Goal: Task Accomplishment & Management: Use online tool/utility

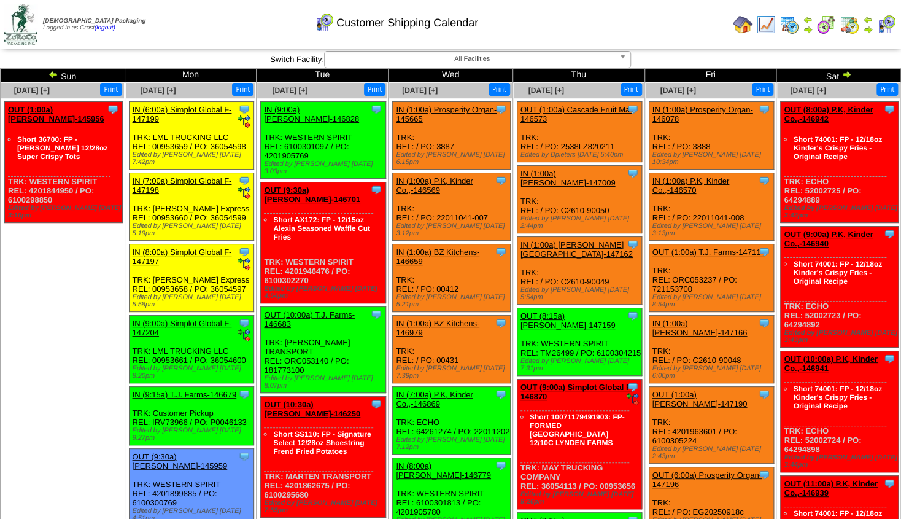
click at [61, 112] on link "OUT (1:00a) Lamb-Weston-145956" at bounding box center [56, 114] width 96 height 18
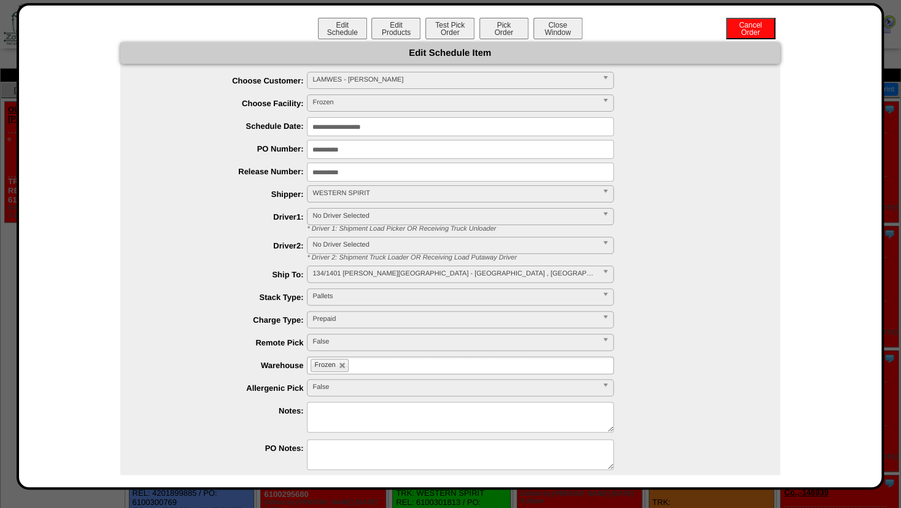
click at [337, 125] on input "**********" at bounding box center [460, 126] width 307 height 19
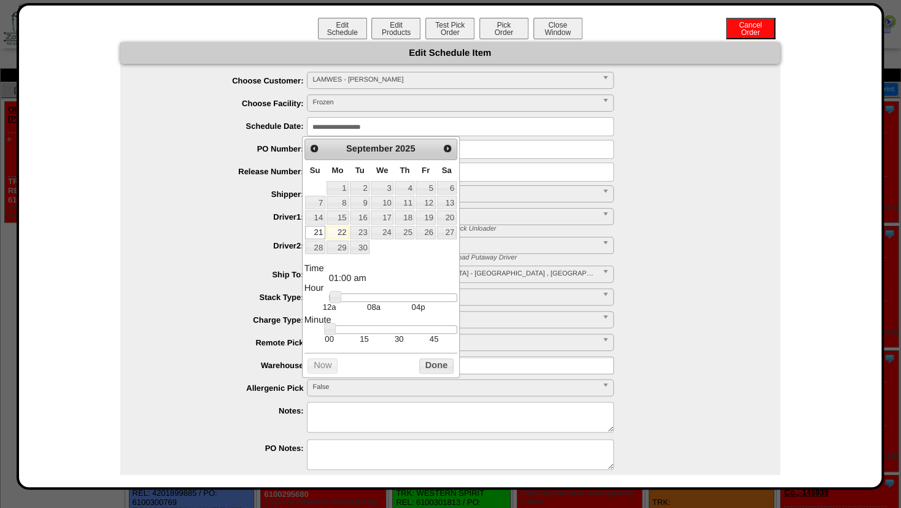
click at [336, 231] on link "22" at bounding box center [338, 233] width 22 height 14
type input "**********"
drag, startPoint x: 332, startPoint y: 301, endPoint x: 439, endPoint y: 303, distance: 107.4
click at [439, 303] on link at bounding box center [442, 297] width 12 height 12
click at [428, 369] on button "Done" at bounding box center [436, 365] width 34 height 15
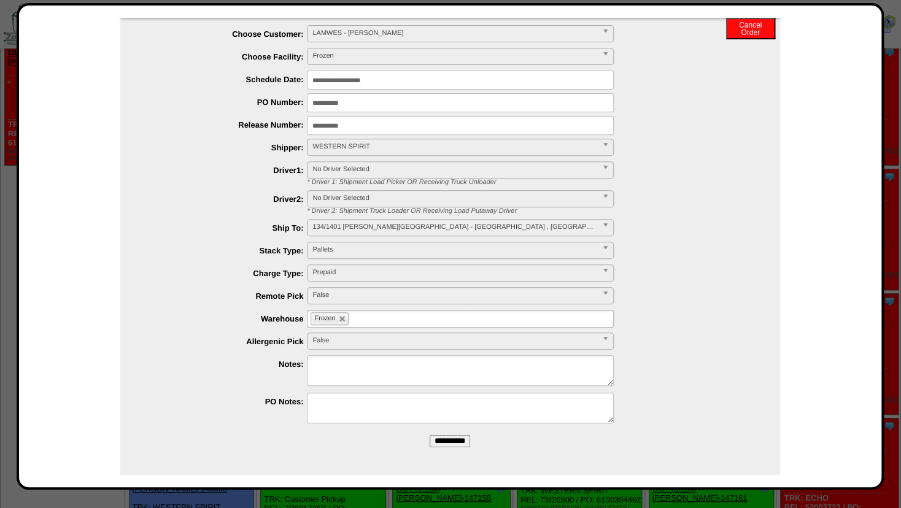
scroll to position [66, 0]
click at [442, 441] on input "**********" at bounding box center [450, 441] width 41 height 12
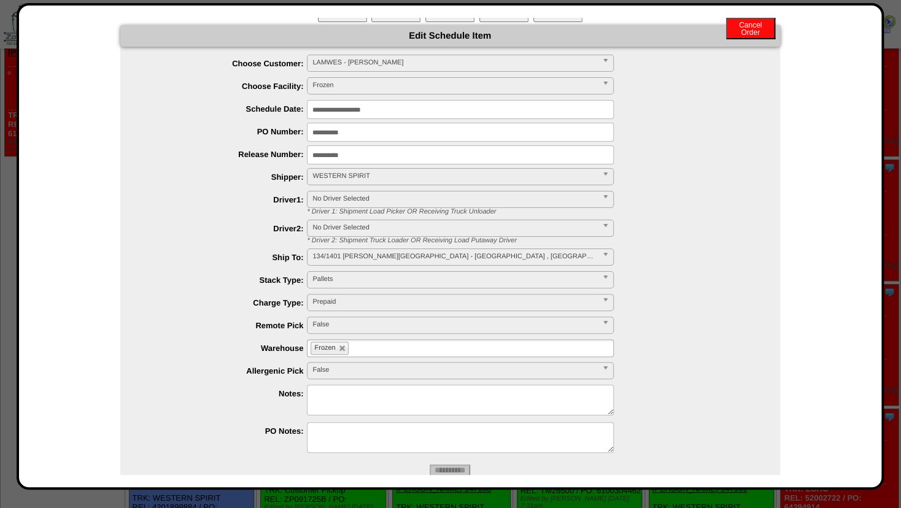
scroll to position [0, 0]
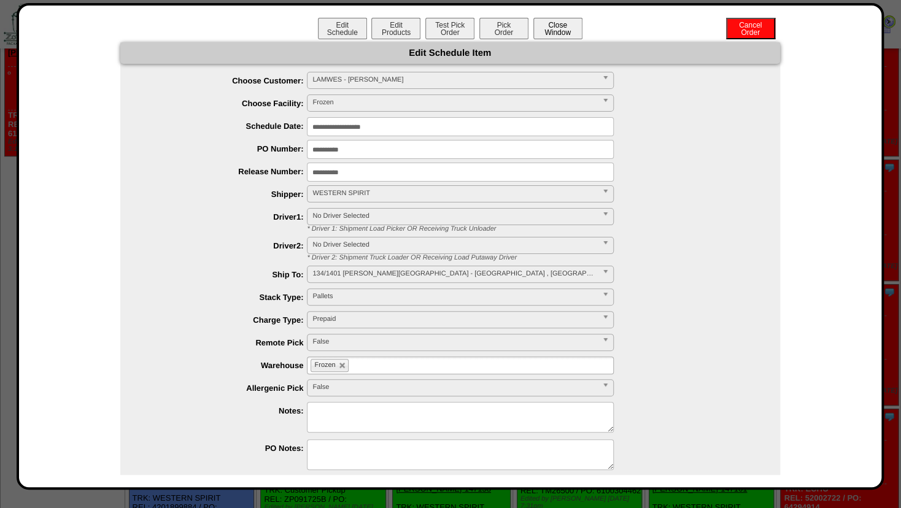
click at [563, 29] on button "Close Window" at bounding box center [557, 28] width 49 height 21
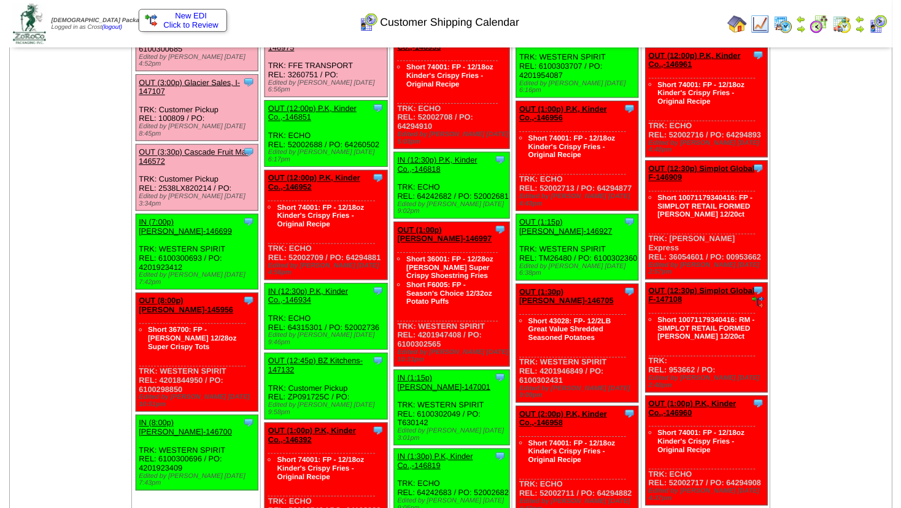
scroll to position [1075, 0]
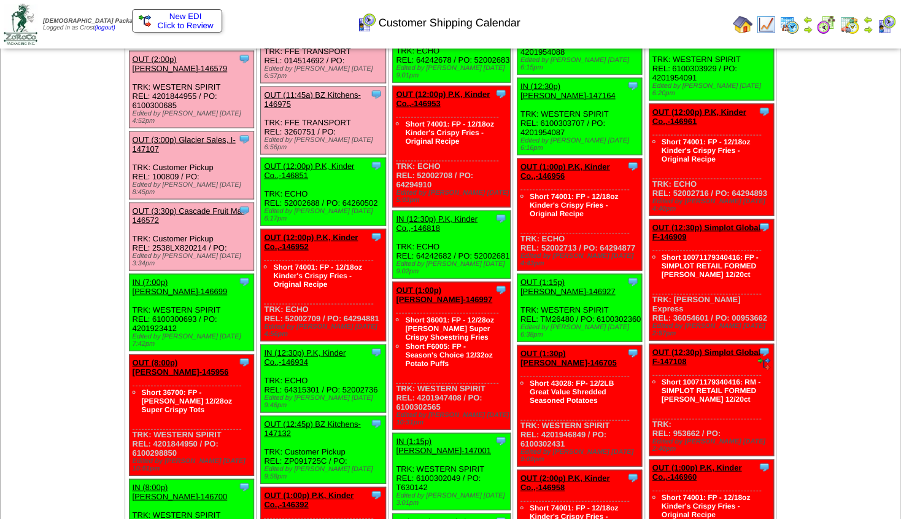
click at [175, 357] on link "OUT (8:00p) Lamb-Weston-145956" at bounding box center [181, 366] width 96 height 18
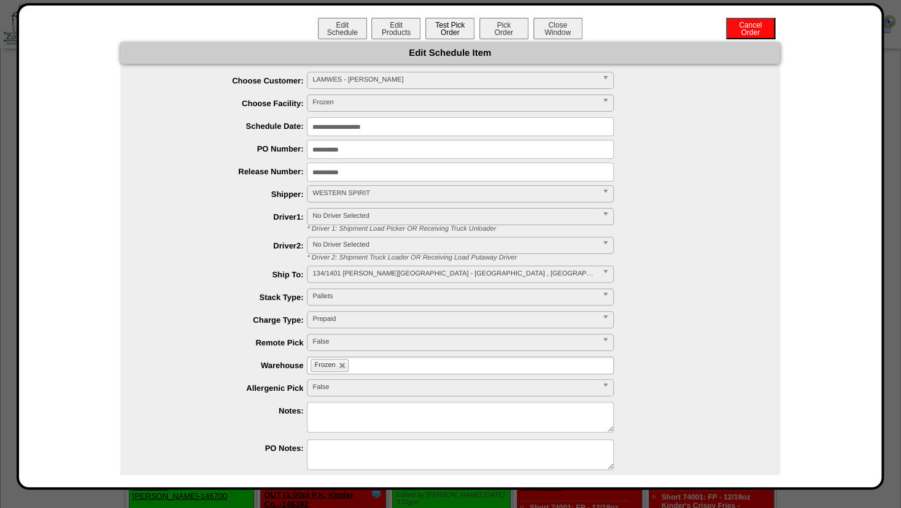
click at [434, 29] on button "Test Pick Order" at bounding box center [449, 28] width 49 height 21
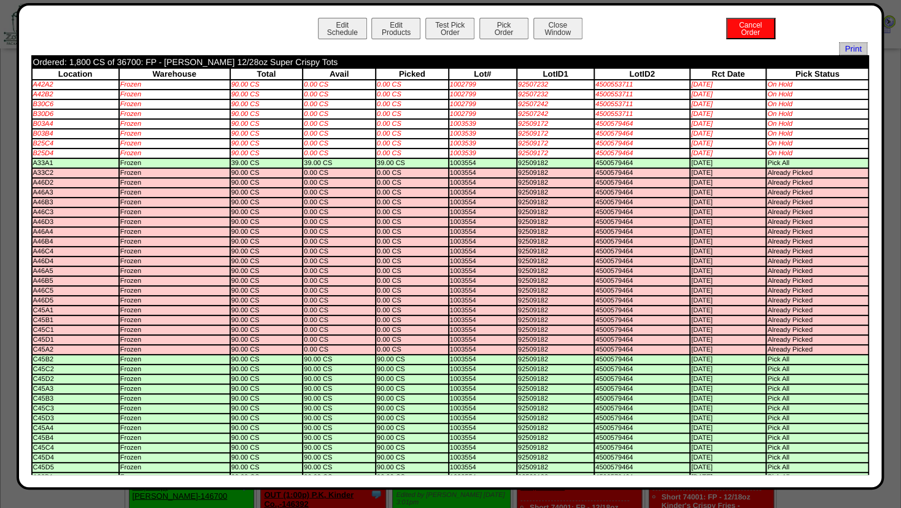
scroll to position [0, 0]
click at [491, 26] on button "Pick Order" at bounding box center [503, 28] width 49 height 21
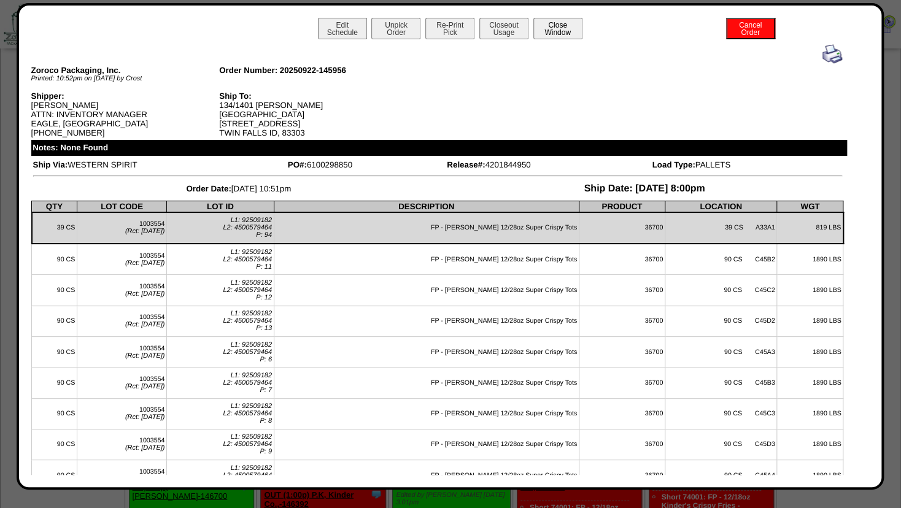
click at [556, 26] on button "Close Window" at bounding box center [557, 28] width 49 height 21
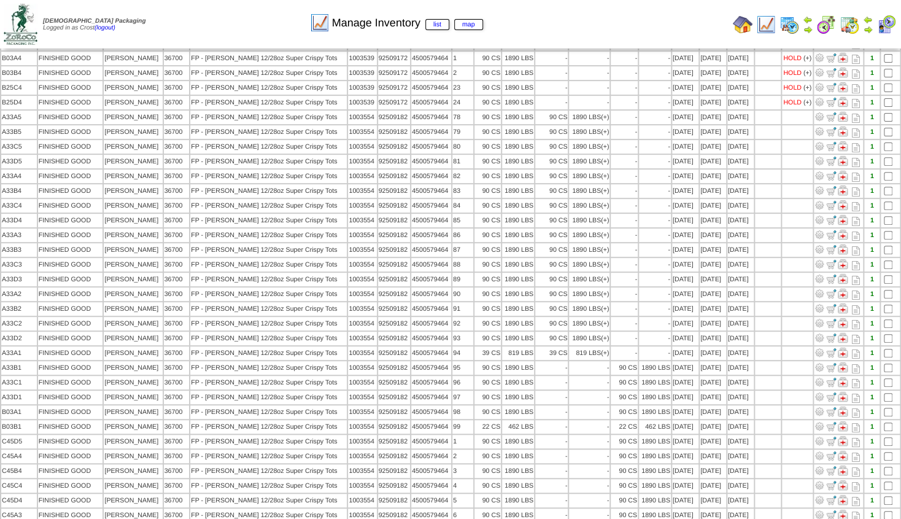
scroll to position [133, 0]
click at [808, 29] on img at bounding box center [808, 30] width 10 height 10
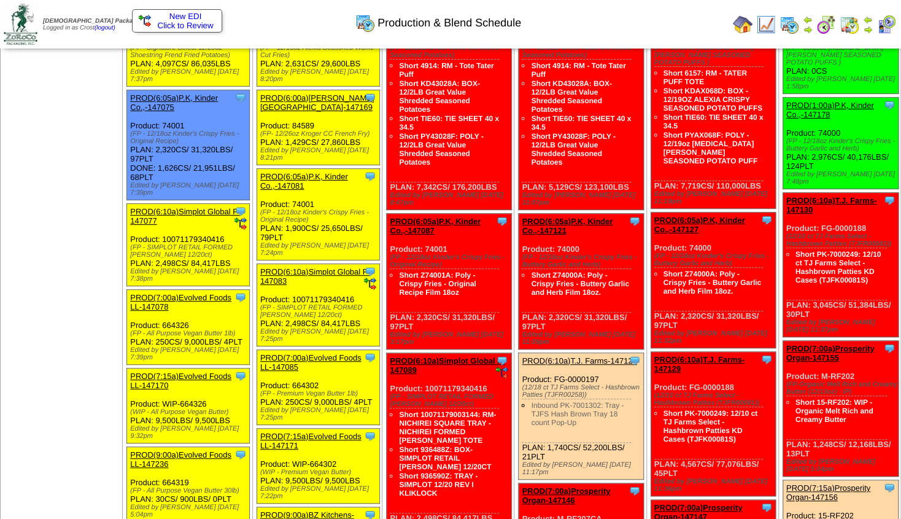
scroll to position [66, 0]
